Goal: Task Accomplishment & Management: Use online tool/utility

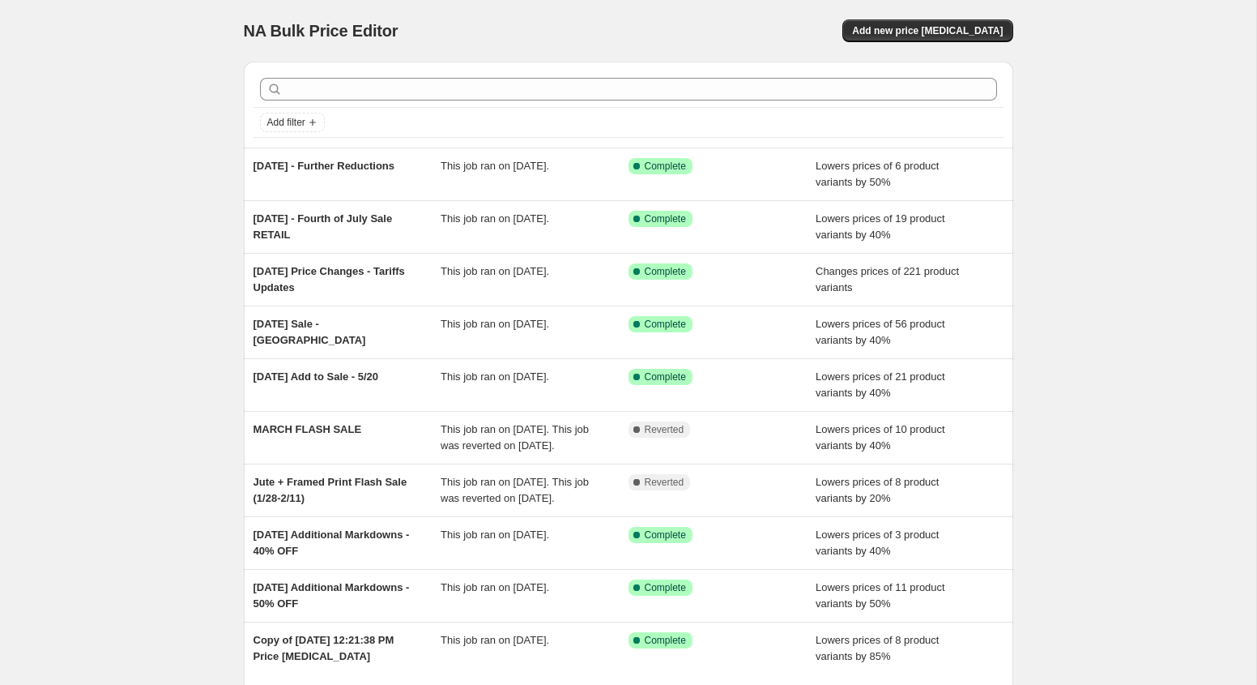
click at [919, 15] on div "NA Bulk Price Editor. This page is ready NA Bulk Price Editor Add new price [ME…" at bounding box center [629, 31] width 770 height 62
click at [919, 23] on button "Add new price [MEDICAL_DATA]" at bounding box center [927, 30] width 170 height 23
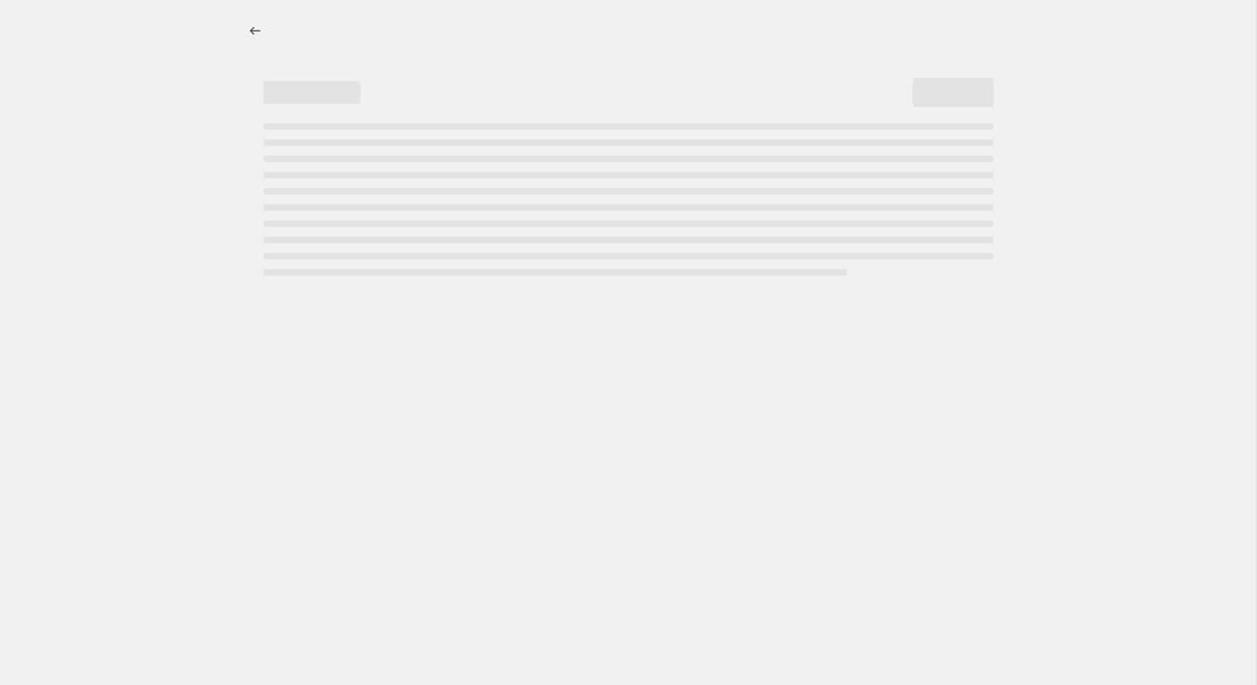
select select "percentage"
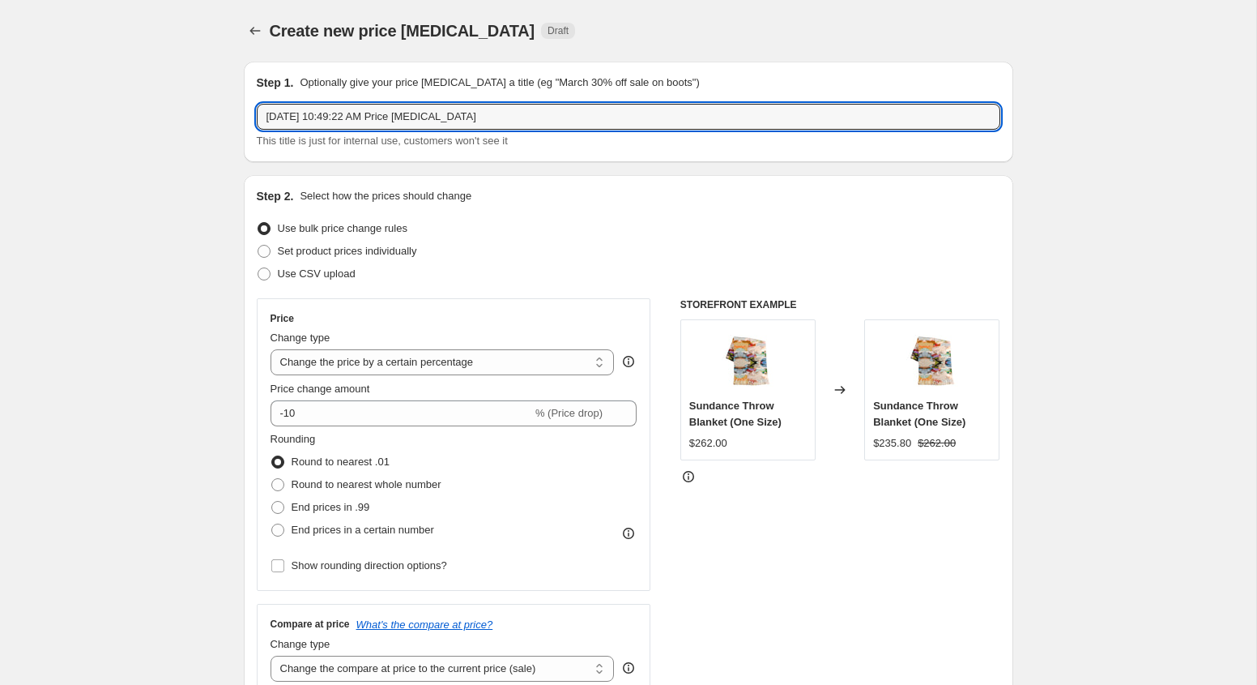
drag, startPoint x: 597, startPoint y: 120, endPoint x: 226, endPoint y: 106, distance: 371.3
type input "[DATE] Sale - New Markdowns"
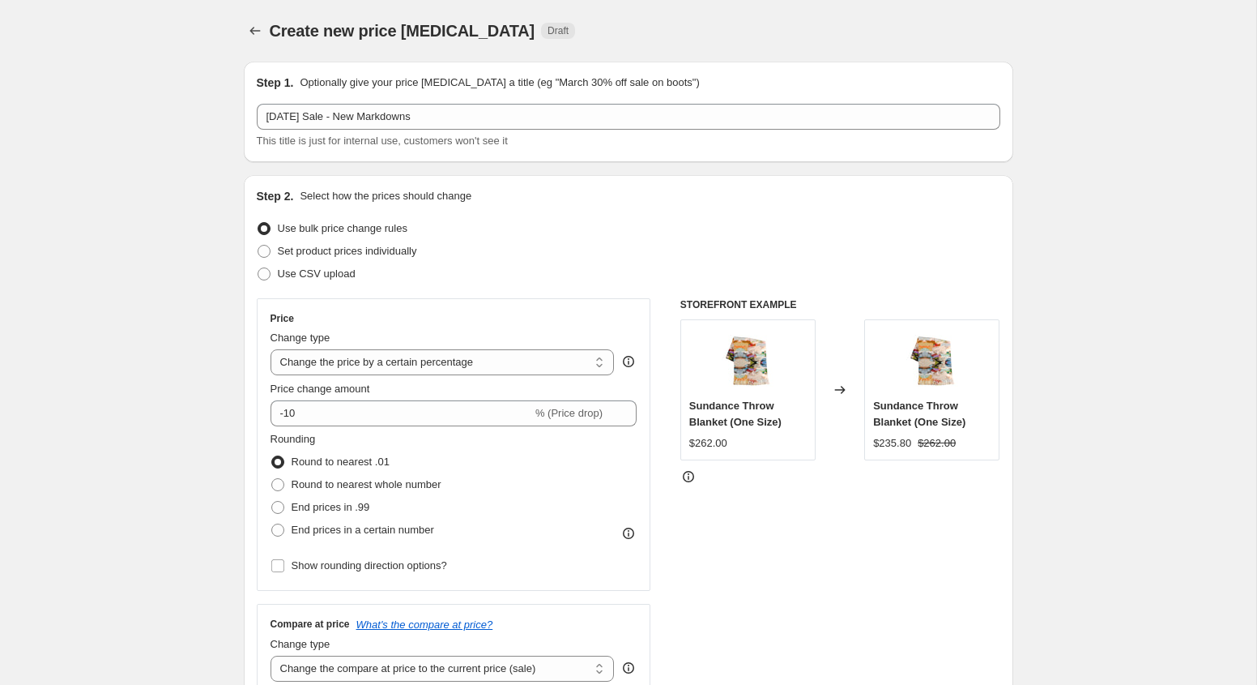
click at [476, 412] on input "-10" at bounding box center [402, 413] width 262 height 26
type input "-1"
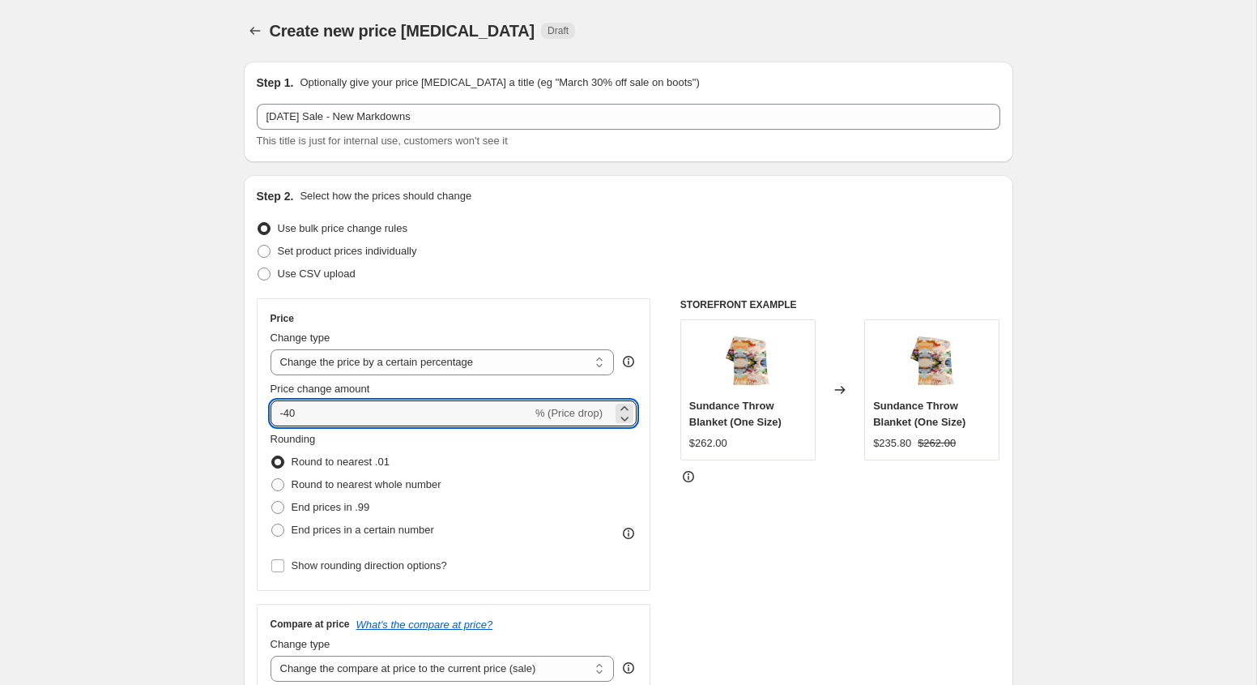
type input "-40"
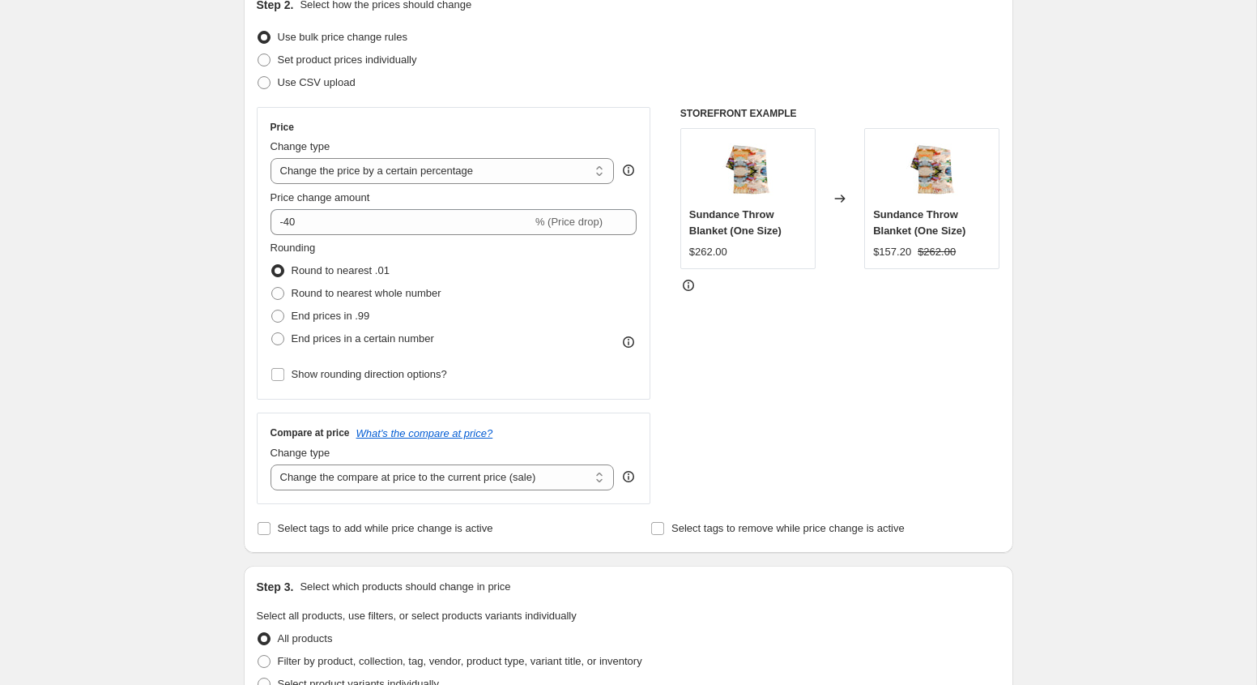
scroll to position [193, 0]
click at [331, 311] on span "End prices in .99" at bounding box center [331, 314] width 79 height 12
click at [272, 309] on input "End prices in .99" at bounding box center [271, 308] width 1 height 1
radio input "true"
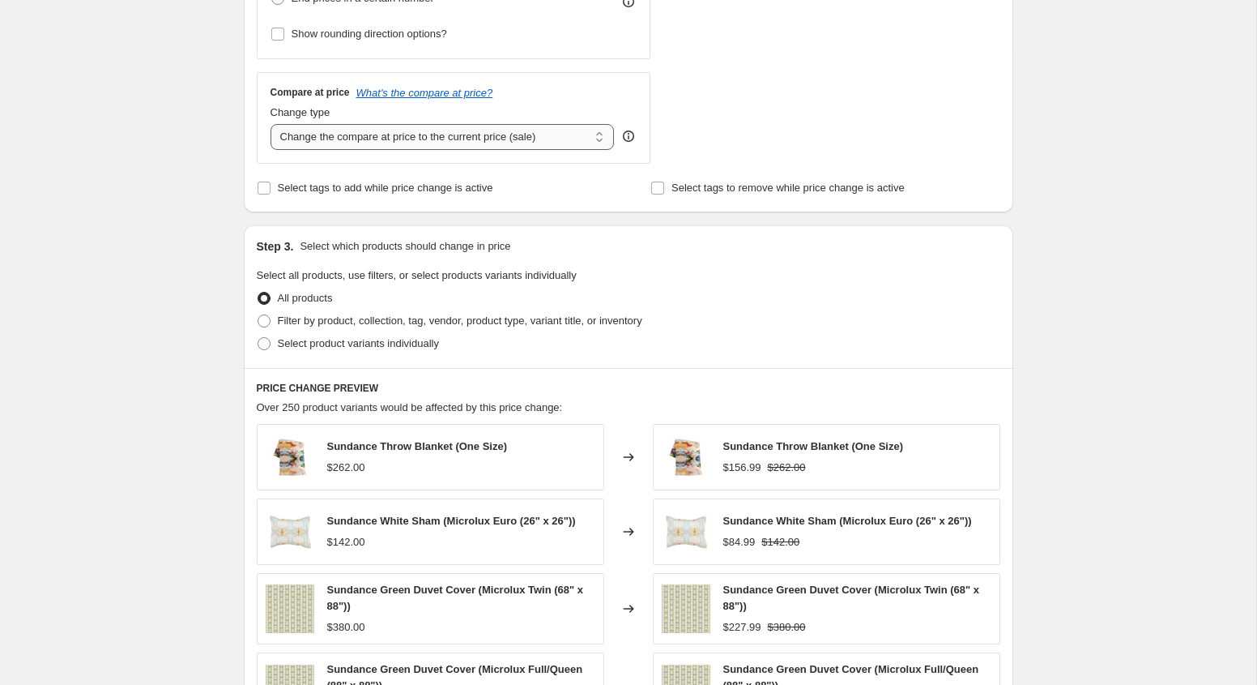
scroll to position [658, 0]
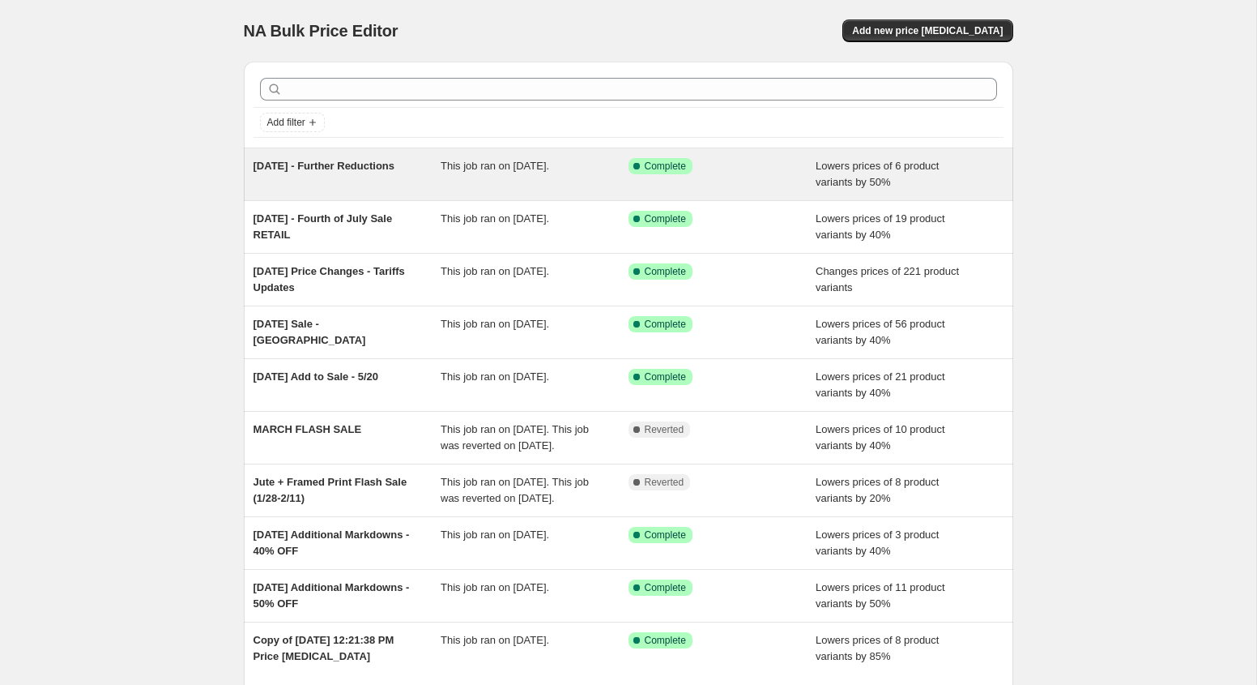
click at [360, 164] on span "[DATE] - Further Reductions" at bounding box center [325, 166] width 142 height 12
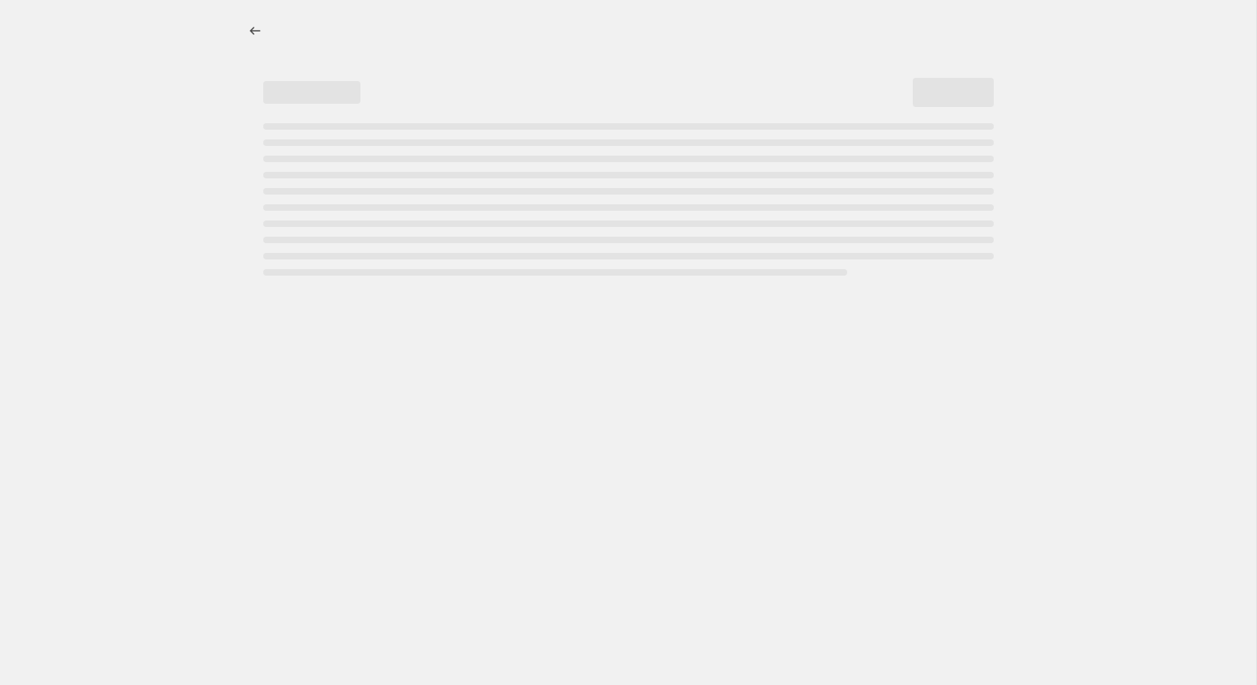
select select "percentage"
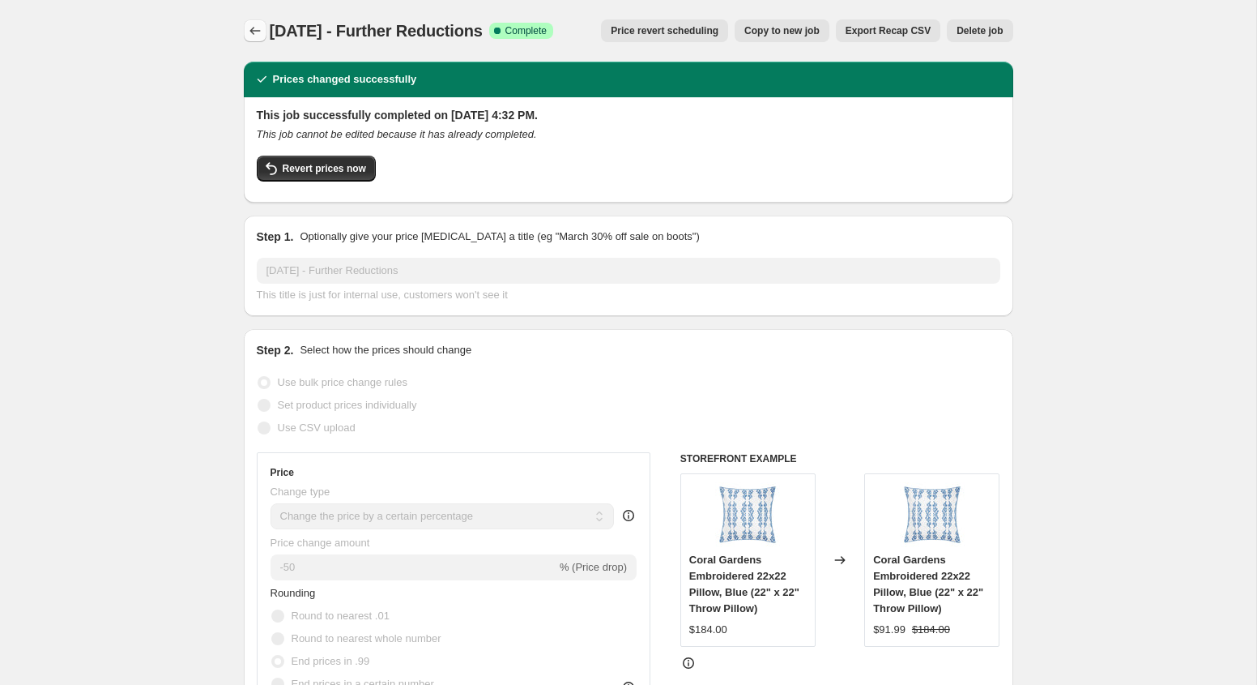
click at [250, 26] on icon "Price change jobs" at bounding box center [255, 31] width 16 height 16
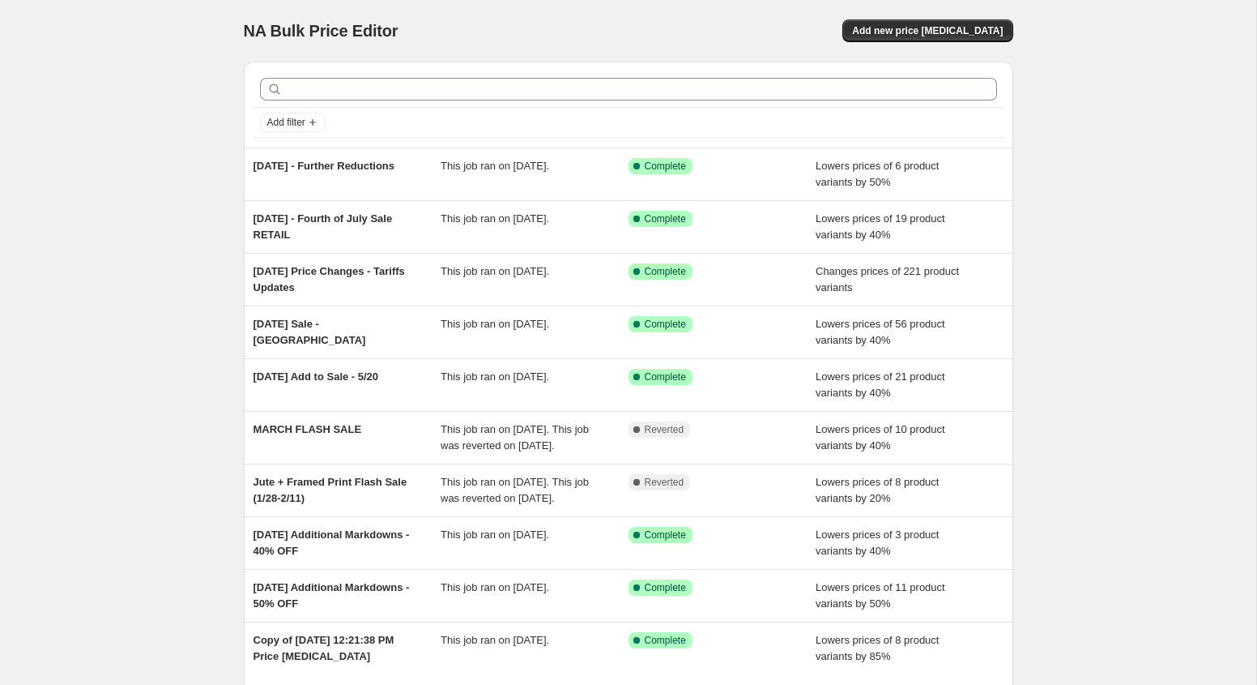
click at [98, 333] on div "NA Bulk Price Editor. This page is ready NA Bulk Price Editor Add new price cha…" at bounding box center [628, 417] width 1256 height 834
click at [36, 279] on div "NA Bulk Price Editor. This page is ready NA Bulk Price Editor Add new price cha…" at bounding box center [628, 417] width 1256 height 834
